Goal: Transaction & Acquisition: Obtain resource

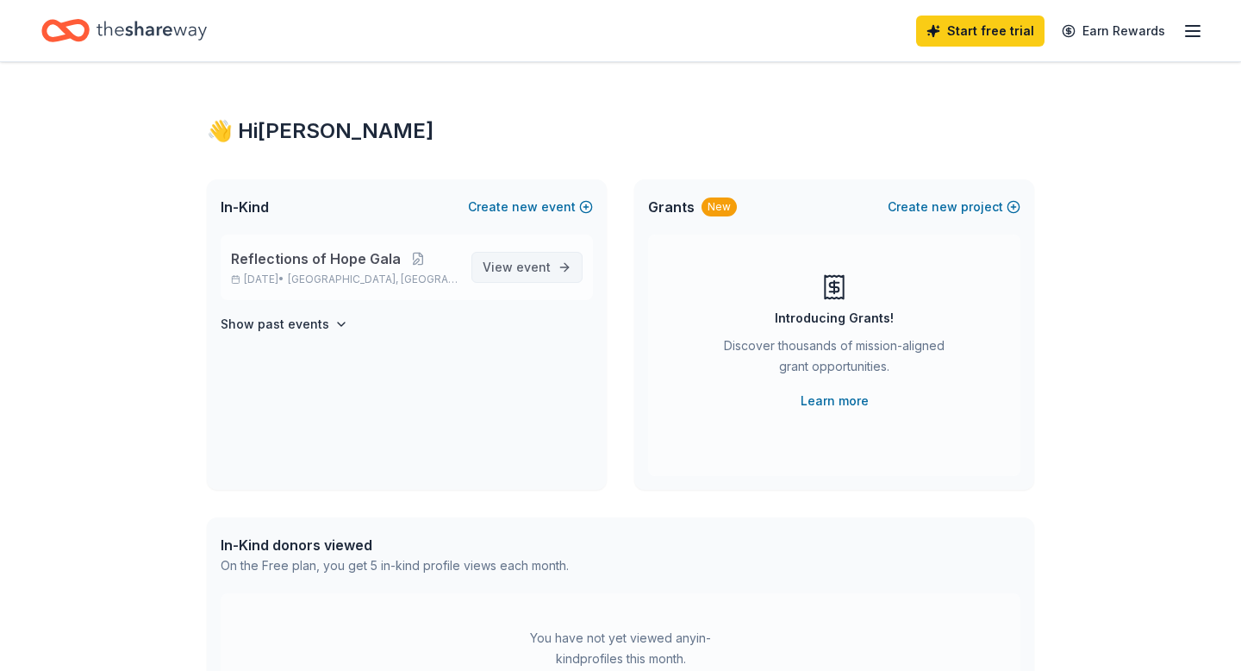
click at [509, 259] on span "View event" at bounding box center [517, 267] width 68 height 21
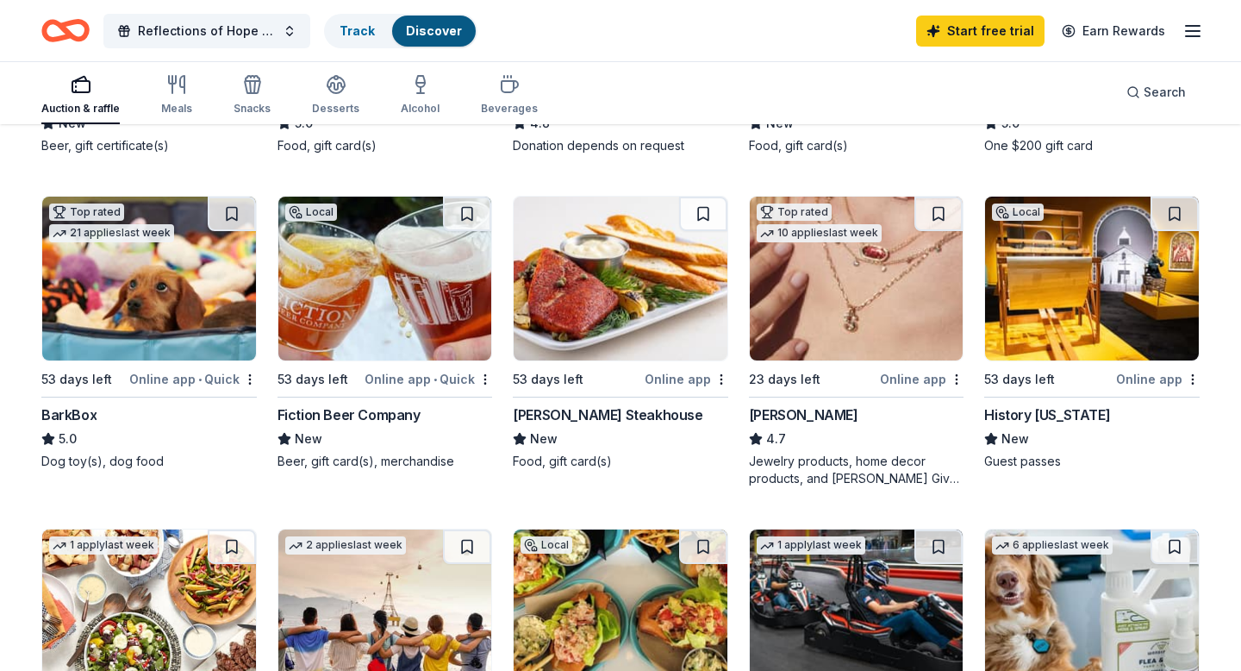
scroll to position [434, 0]
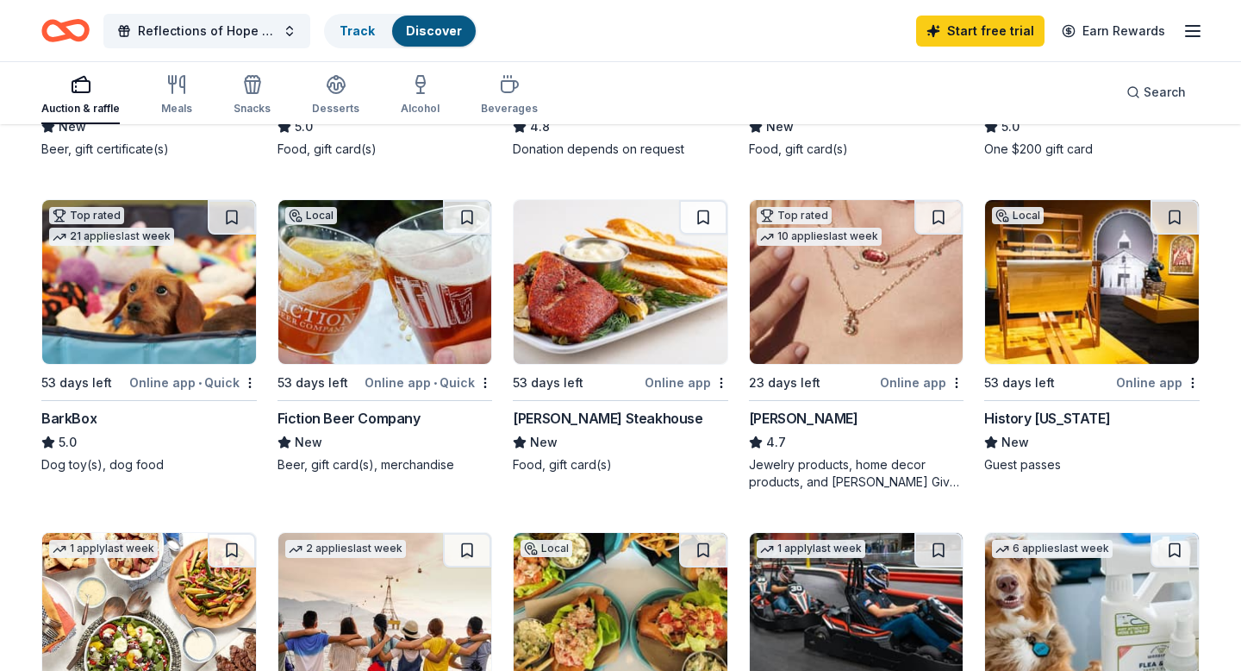
click at [604, 334] on img at bounding box center [621, 282] width 214 height 164
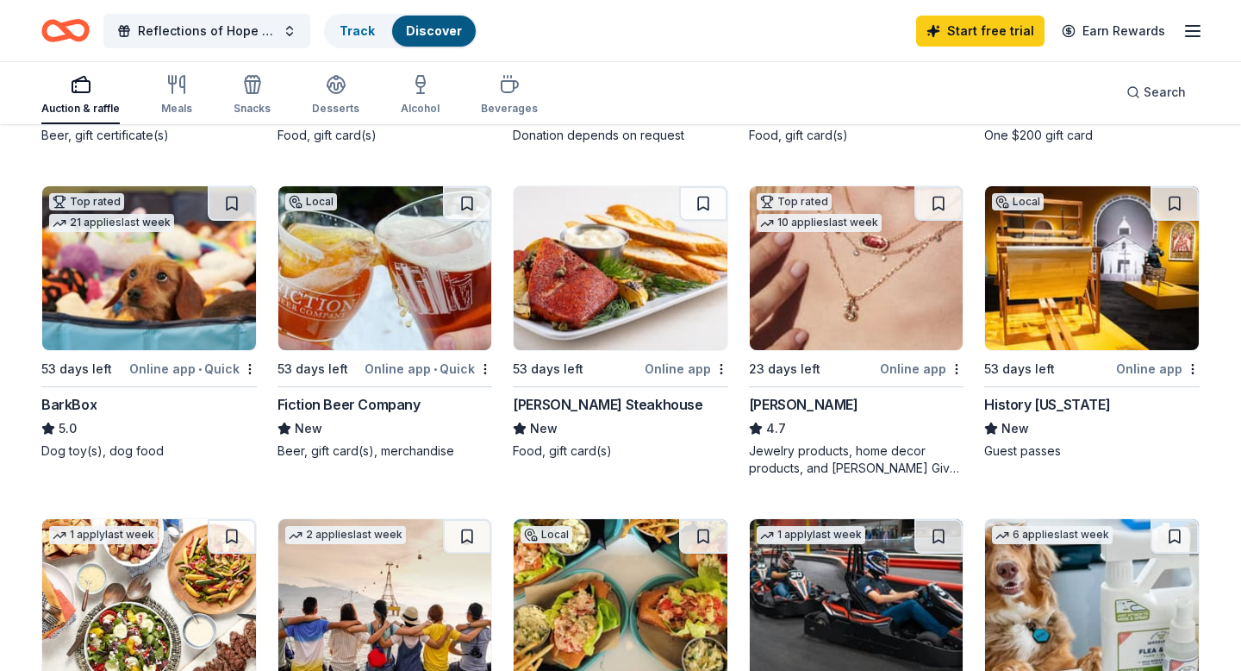
scroll to position [451, 0]
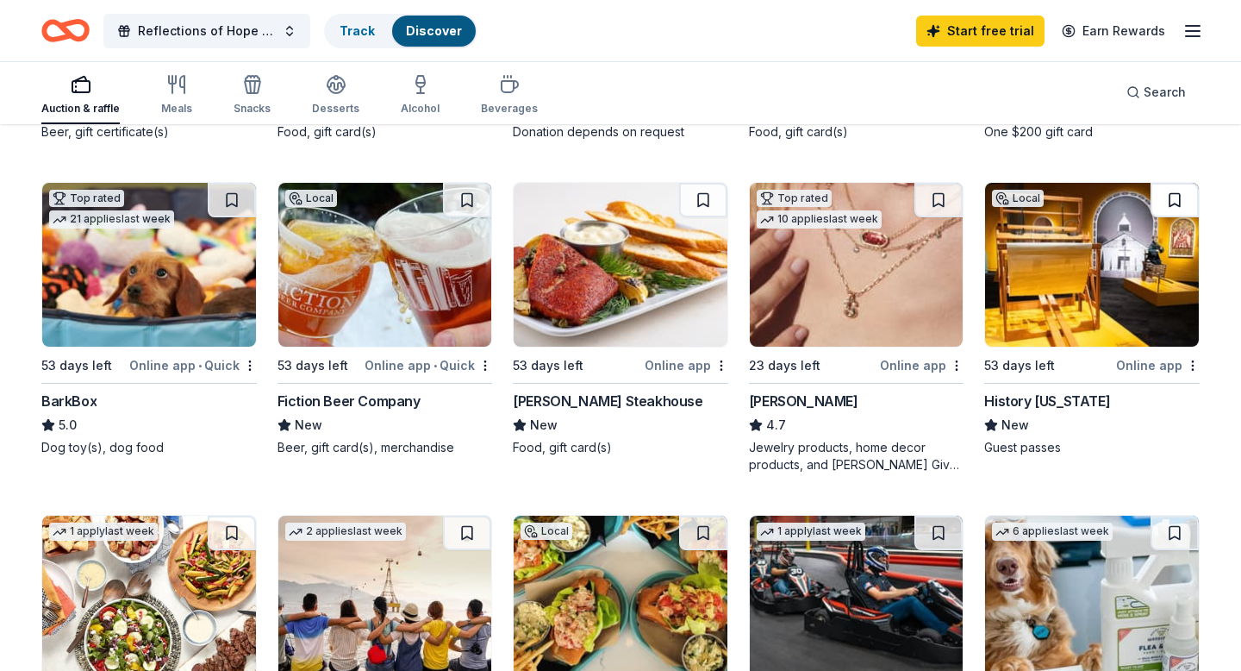
click at [1172, 195] on button at bounding box center [1175, 200] width 48 height 34
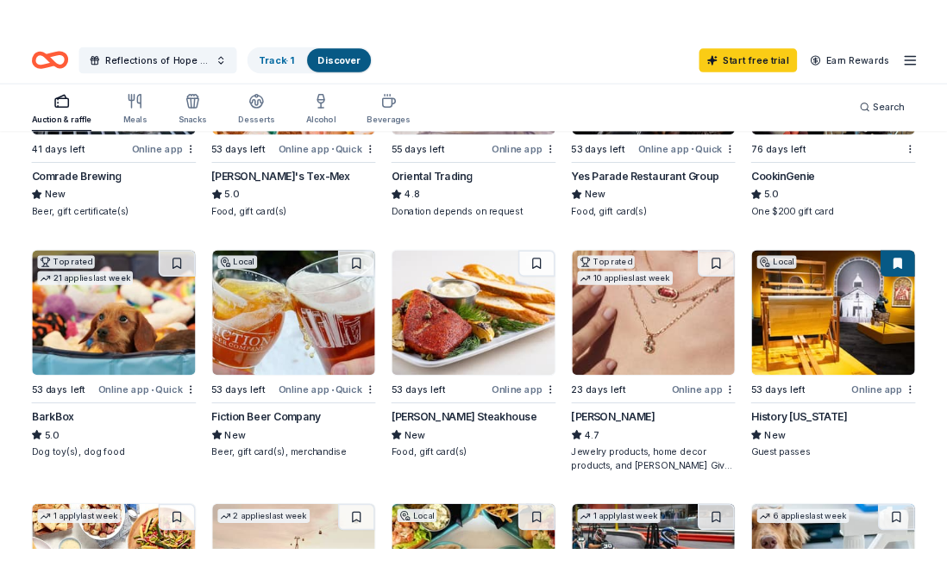
scroll to position [0, 0]
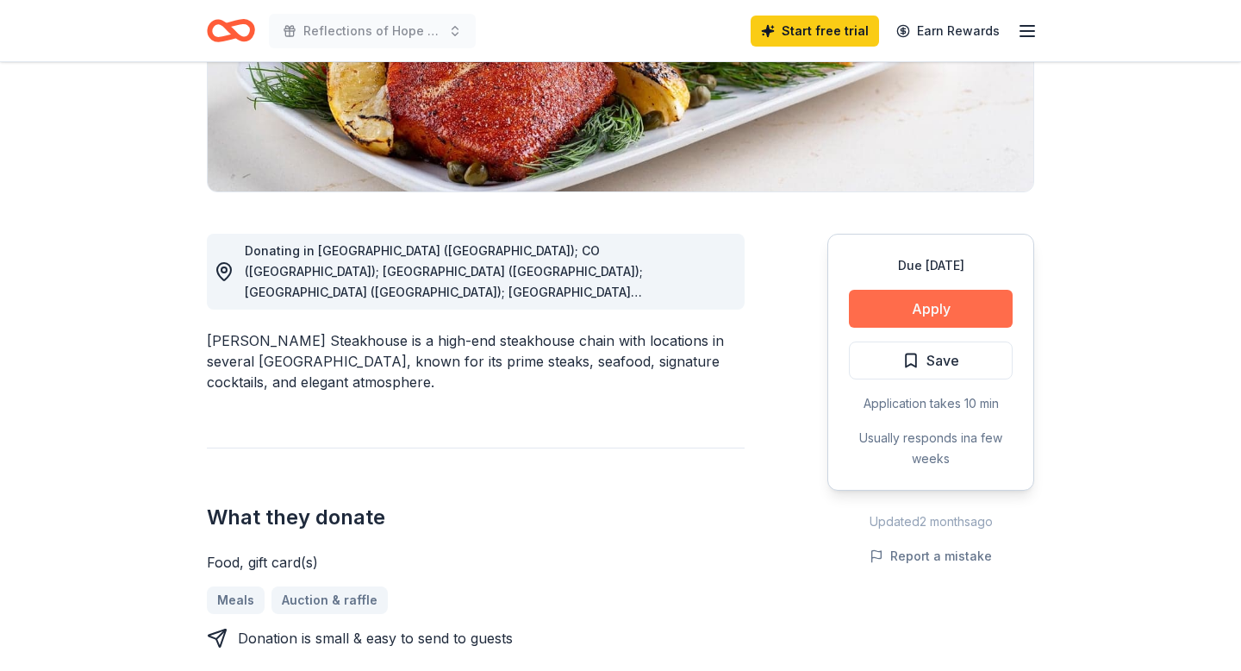
scroll to position [332, 0]
click at [927, 303] on button "Apply" at bounding box center [931, 309] width 164 height 38
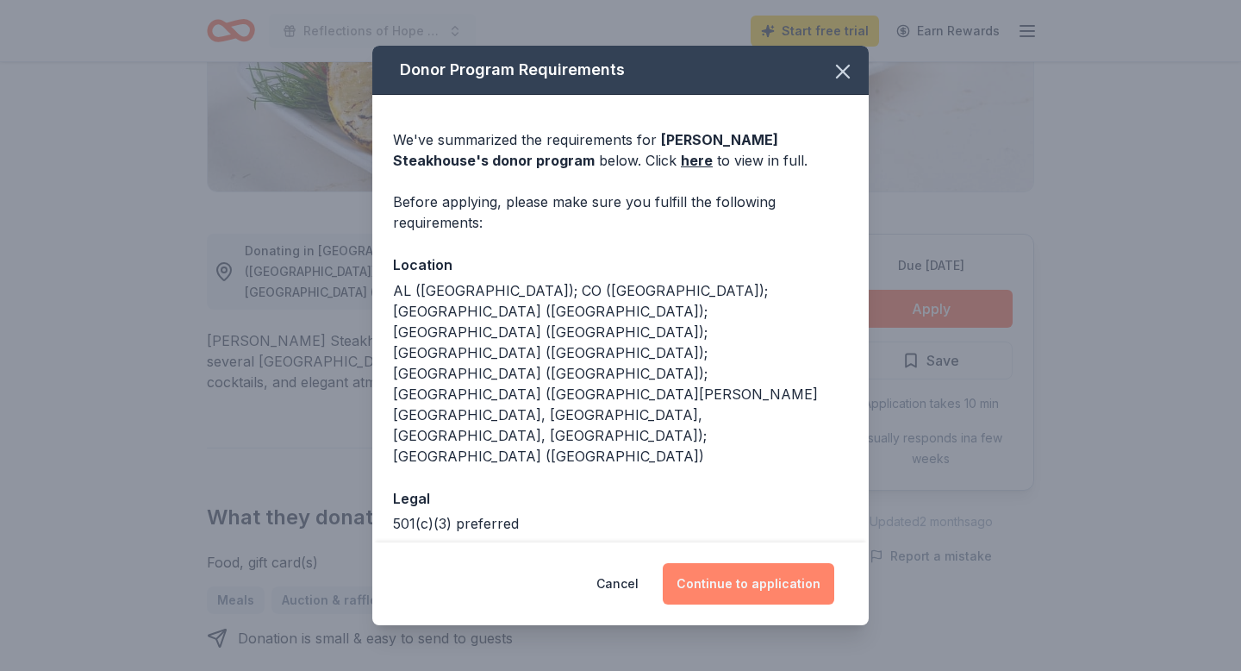
click at [781, 563] on button "Continue to application" at bounding box center [749, 583] width 172 height 41
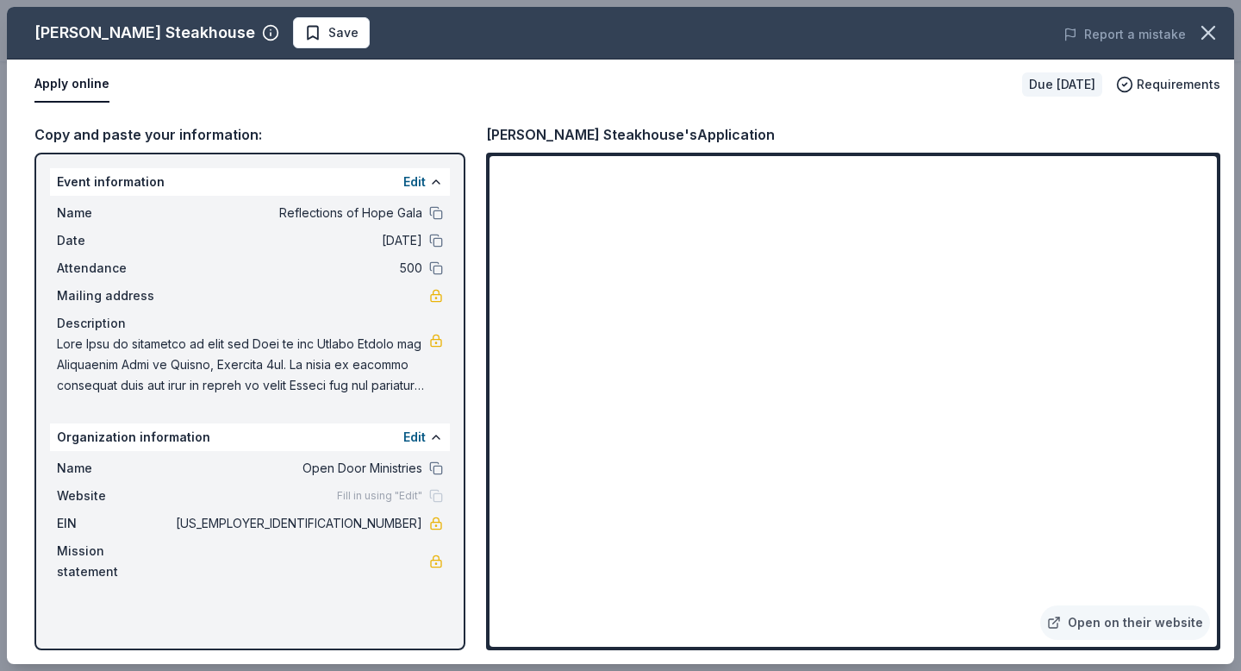
click at [63, 340] on span at bounding box center [243, 365] width 372 height 62
drag, startPoint x: 55, startPoint y: 339, endPoint x: 263, endPoint y: 368, distance: 209.8
click at [263, 368] on div "Name Reflections of Hope Gala Date [DATE] Attendance 500 Mailing address Descri…" at bounding box center [250, 299] width 400 height 207
click at [264, 364] on span at bounding box center [243, 365] width 372 height 62
drag, startPoint x: 53, startPoint y: 341, endPoint x: 141, endPoint y: 344, distance: 87.1
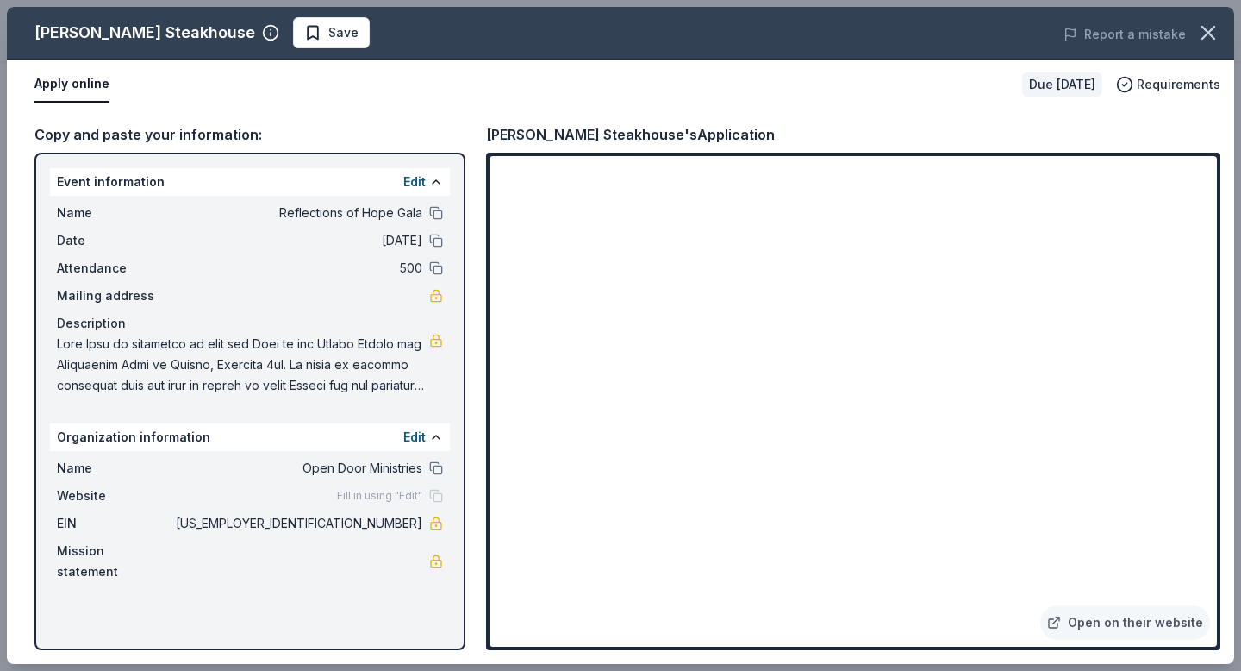
click at [141, 344] on div "Name Reflections of Hope Gala Date [DATE] Attendance 500 Mailing address Descri…" at bounding box center [250, 299] width 400 height 207
drag, startPoint x: 141, startPoint y: 344, endPoint x: 226, endPoint y: 356, distance: 85.3
click at [226, 356] on span at bounding box center [243, 365] width 372 height 62
